Goal: Task Accomplishment & Management: Manage account settings

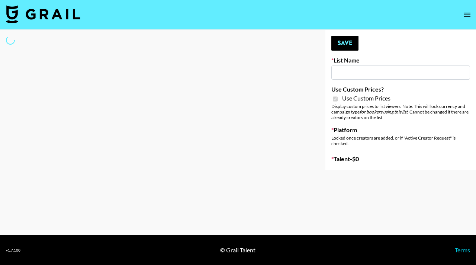
type input "Yoose (18th Sept)"
checkbox input "true"
select select "Brand"
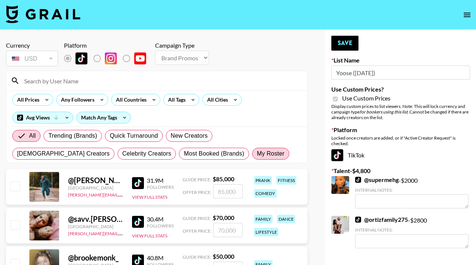
click at [257, 155] on span "My Roster" at bounding box center [271, 153] width 28 height 9
click at [257, 154] on input "My Roster" at bounding box center [257, 154] width 0 height 0
radio input "true"
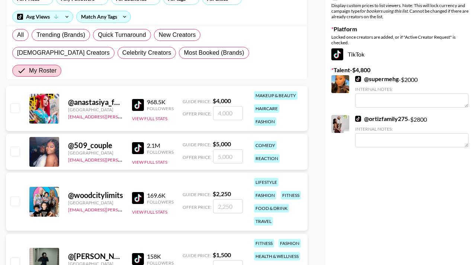
scroll to position [116, 0]
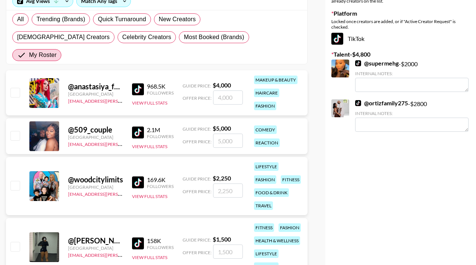
click at [16, 131] on input "checkbox" at bounding box center [14, 135] width 9 height 9
checkbox input "true"
type input "5000"
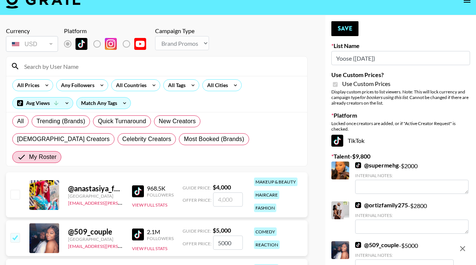
scroll to position [13, 0]
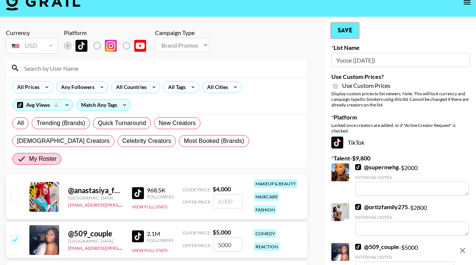
click at [347, 32] on button "Save" at bounding box center [344, 30] width 27 height 15
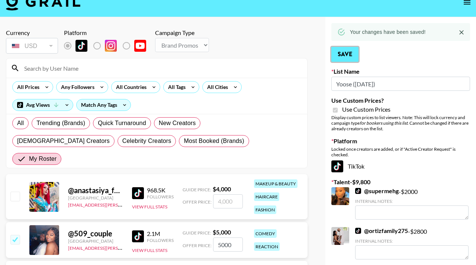
scroll to position [22, 0]
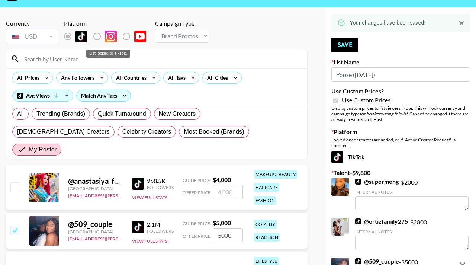
click at [97, 36] on label "List locked to TikTok." at bounding box center [103, 37] width 28 height 16
click at [97, 37] on label "List locked to TikTok." at bounding box center [103, 37] width 28 height 16
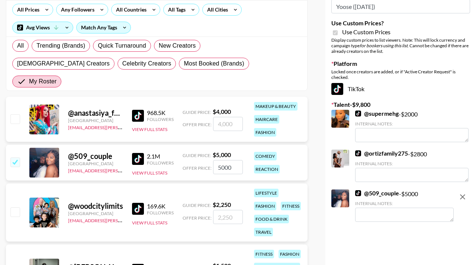
scroll to position [0, 0]
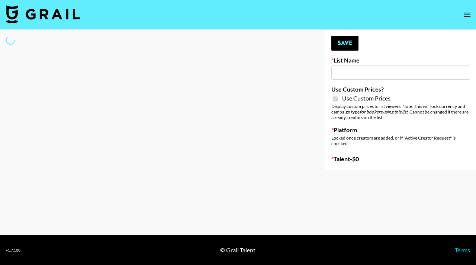
type input "Flimeal + Liveling"
checkbox input "true"
select select "Brand"
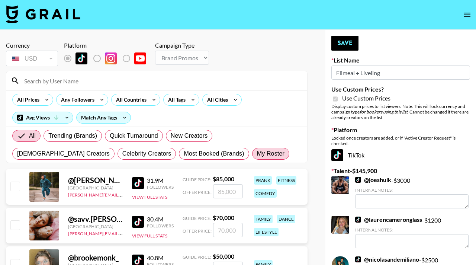
click at [257, 152] on span "My Roster" at bounding box center [271, 153] width 28 height 9
click at [257, 154] on input "My Roster" at bounding box center [257, 154] width 0 height 0
radio input "true"
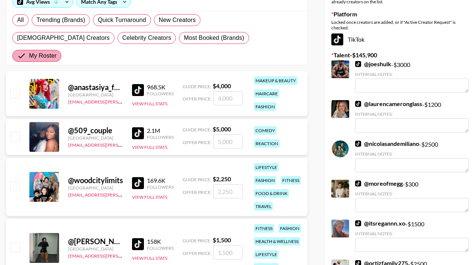
scroll to position [131, 0]
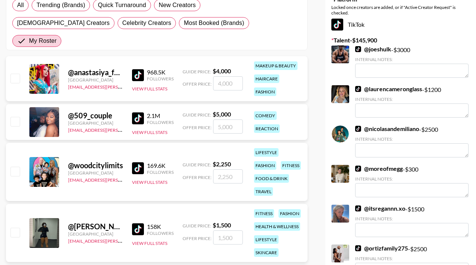
click at [16, 228] on input "checkbox" at bounding box center [14, 232] width 9 height 9
checkbox input "true"
type input "1500"
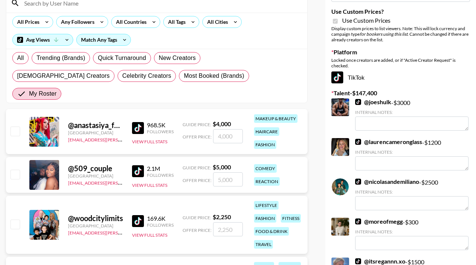
scroll to position [38, 0]
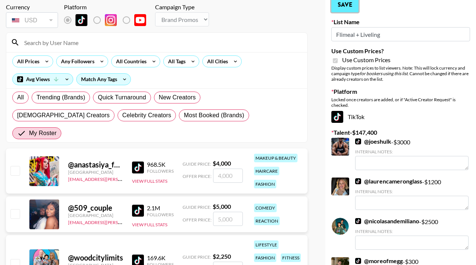
click at [344, 10] on button "Save" at bounding box center [344, 4] width 27 height 15
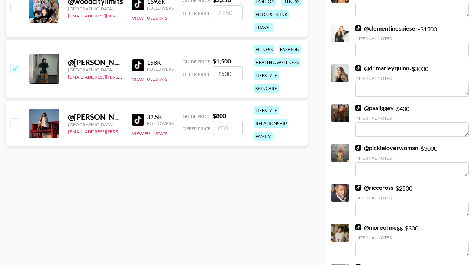
scroll to position [176, 0]
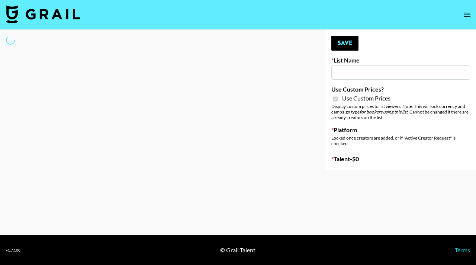
type input "Peppermayo"
checkbox input "true"
select select "Brand"
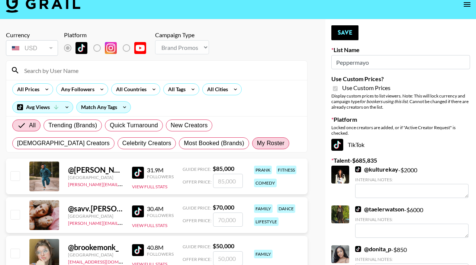
click at [252, 148] on label "My Roster" at bounding box center [270, 143] width 37 height 12
click at [257, 143] on input "My Roster" at bounding box center [257, 143] width 0 height 0
radio input "true"
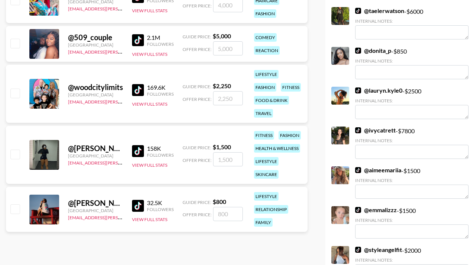
scroll to position [200, 0]
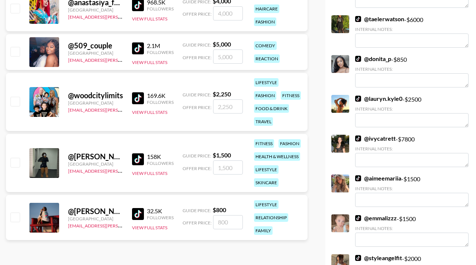
click at [15, 212] on input "checkbox" at bounding box center [14, 216] width 9 height 9
checkbox input "true"
type input "800"
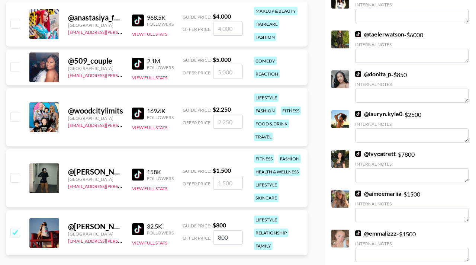
scroll to position [184, 0]
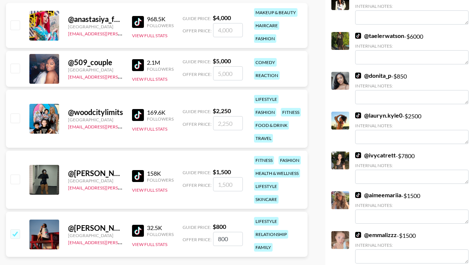
click at [21, 163] on div "@ cynthia_lifts United States hadlea.lindstrom@grail-talent.com 158K Followers …" at bounding box center [157, 180] width 302 height 58
click at [15, 174] on input "checkbox" at bounding box center [14, 178] width 9 height 9
checkbox input "true"
type input "1500"
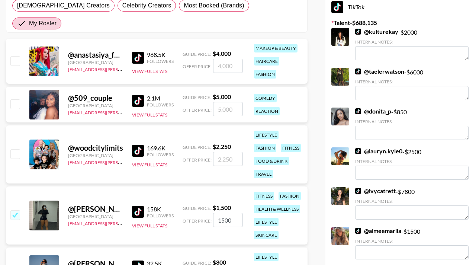
scroll to position [142, 0]
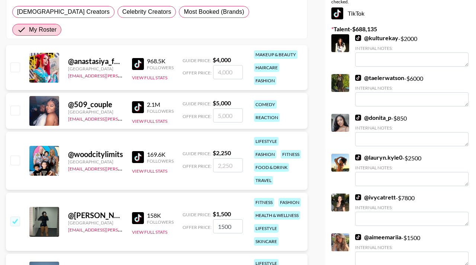
click at [19, 62] on input "checkbox" at bounding box center [14, 66] width 9 height 9
checkbox input "true"
type input "4000"
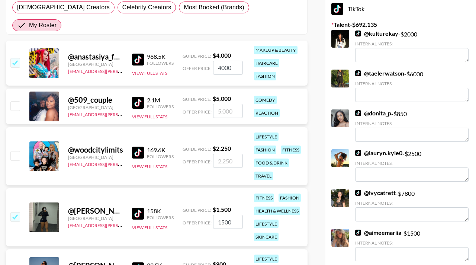
scroll to position [0, 0]
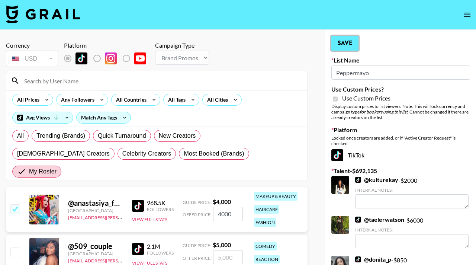
click at [340, 45] on button "Save" at bounding box center [344, 43] width 27 height 15
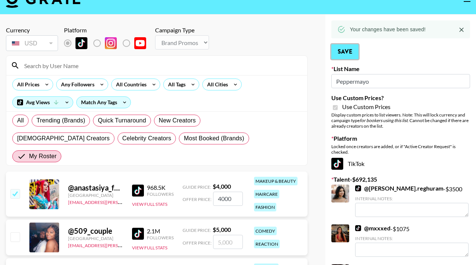
scroll to position [22, 0]
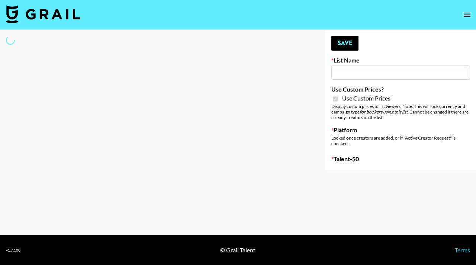
type input "Whipped US"
checkbox input "true"
select select "Brand"
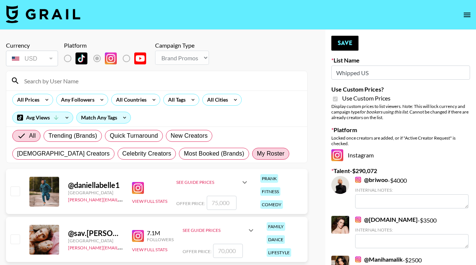
click at [252, 148] on label "My Roster" at bounding box center [270, 154] width 37 height 12
click at [257, 154] on input "My Roster" at bounding box center [257, 154] width 0 height 0
radio input "true"
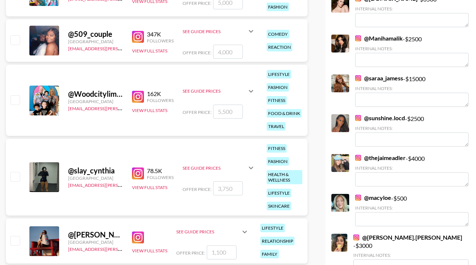
scroll to position [222, 0]
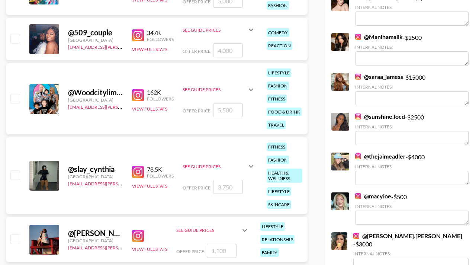
click at [16, 234] on input "checkbox" at bounding box center [14, 238] width 9 height 9
checkbox input "true"
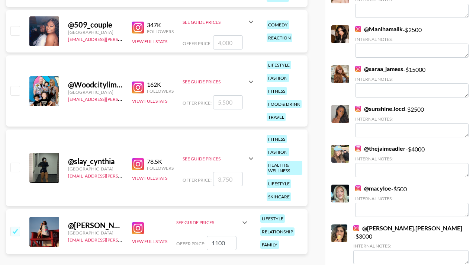
scroll to position [278, 0]
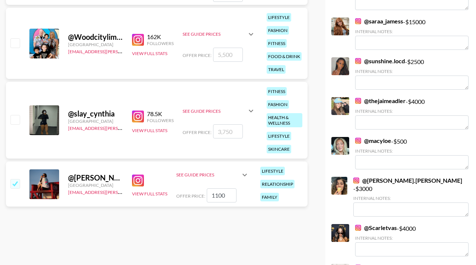
drag, startPoint x: 228, startPoint y: 181, endPoint x: 202, endPoint y: 178, distance: 25.8
click at [202, 188] on div "Offer Price: 1100" at bounding box center [212, 195] width 73 height 14
type input "2500"
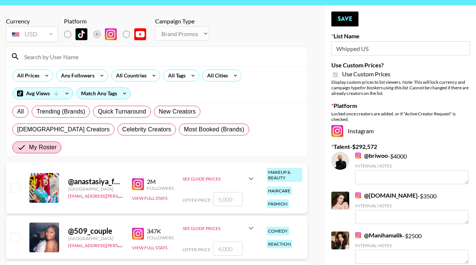
scroll to position [0, 0]
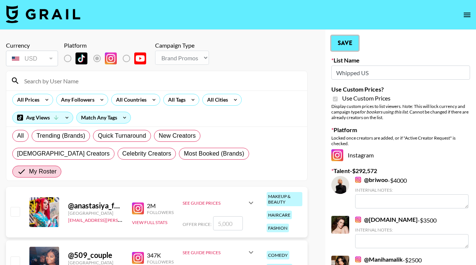
click at [342, 43] on button "Save" at bounding box center [344, 43] width 27 height 15
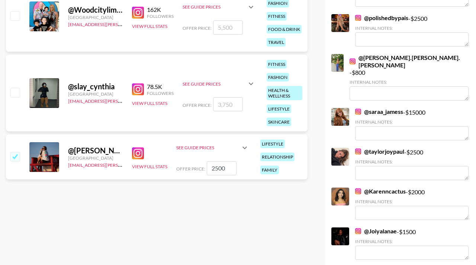
scroll to position [2538, 0]
